Goal: Entertainment & Leisure: Consume media (video, audio)

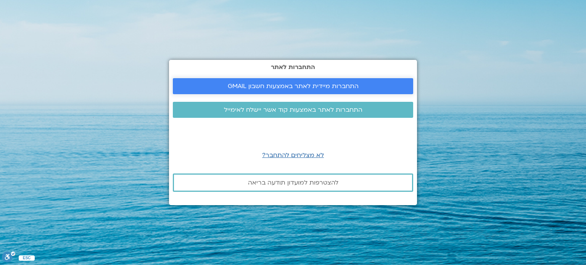
click at [293, 89] on span "התחברות מיידית לאתר באמצעות חשבון GMAIL" at bounding box center [293, 86] width 131 height 7
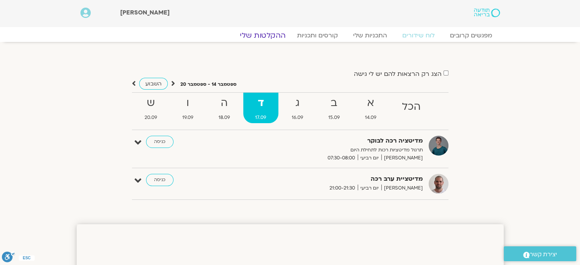
click at [272, 35] on link "ההקלטות שלי" at bounding box center [263, 35] width 64 height 9
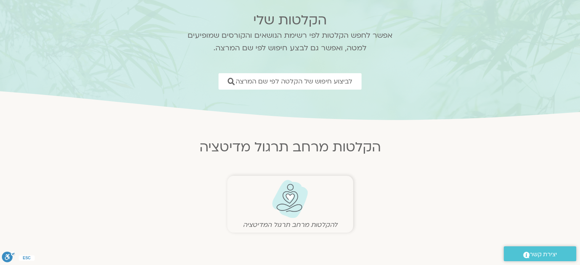
scroll to position [114, 0]
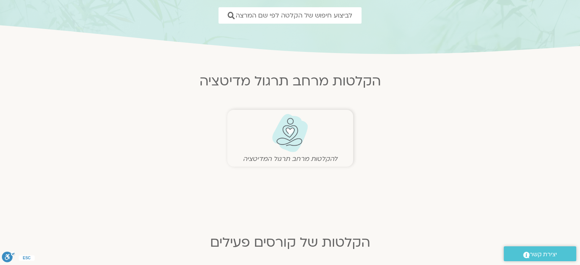
click at [298, 137] on img at bounding box center [290, 133] width 38 height 39
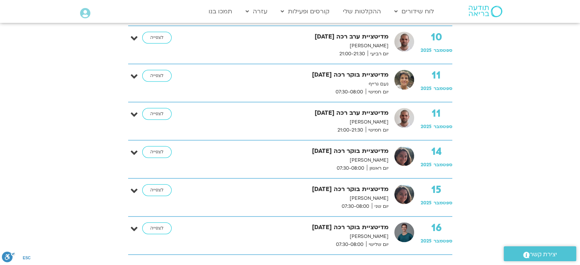
scroll to position [763, 0]
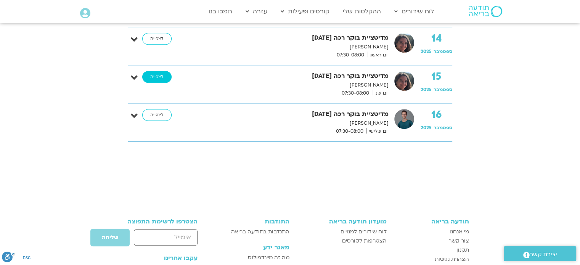
click at [163, 74] on link "לצפייה" at bounding box center [156, 77] width 29 height 12
